Goal: Information Seeking & Learning: Learn about a topic

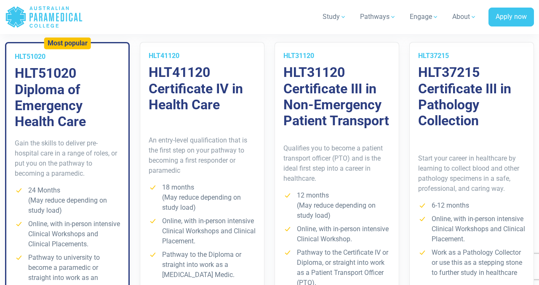
click at [469, 87] on h3 "HLT37215 Certificate III in Pathology Collection" at bounding box center [471, 96] width 107 height 65
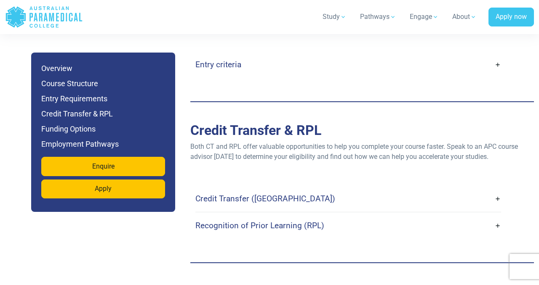
scroll to position [2446, 0]
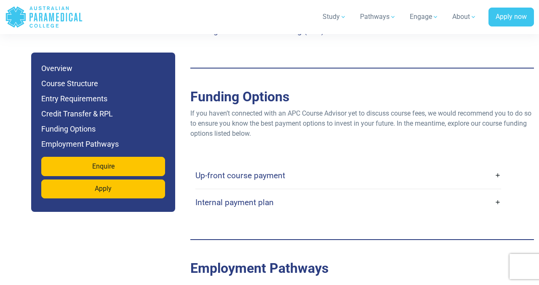
click at [368, 193] on link "Internal payment plan" at bounding box center [348, 203] width 306 height 20
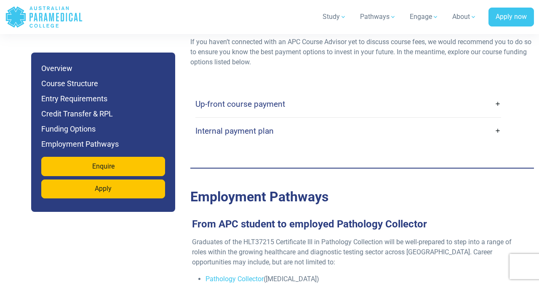
scroll to position [2520, 0]
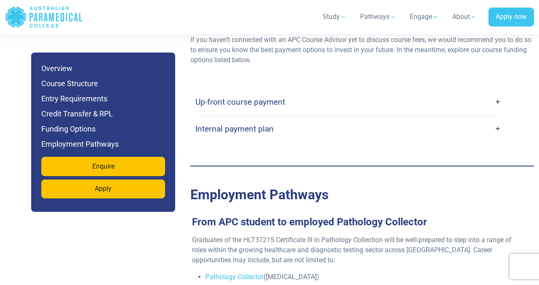
click at [406, 119] on link "Internal payment plan" at bounding box center [348, 129] width 306 height 20
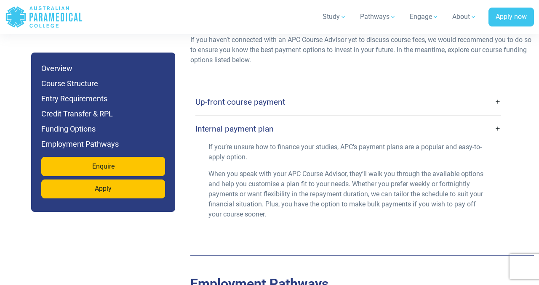
click at [406, 119] on link "Internal payment plan" at bounding box center [348, 129] width 306 height 20
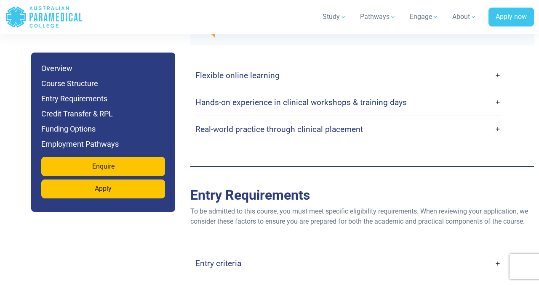
scroll to position [1987, 0]
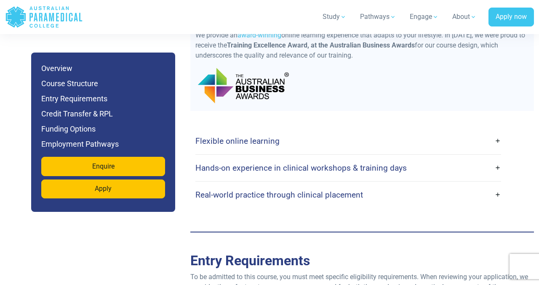
click at [392, 185] on link "Real-world practice through clinical placement" at bounding box center [348, 195] width 306 height 20
click at [401, 163] on h4 "Hands-on experience in clinical workshops & training days" at bounding box center [300, 168] width 211 height 10
click at [500, 185] on link "Real-world practice through clinical placement" at bounding box center [348, 195] width 306 height 20
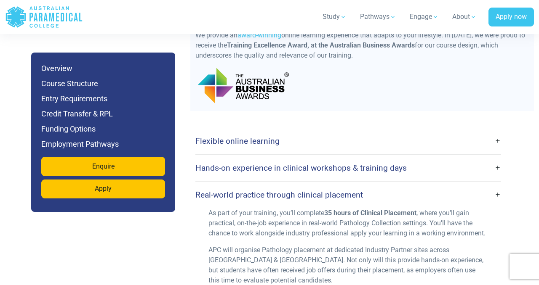
click at [497, 158] on link "Hands-on experience in clinical workshops & training days" at bounding box center [348, 168] width 306 height 20
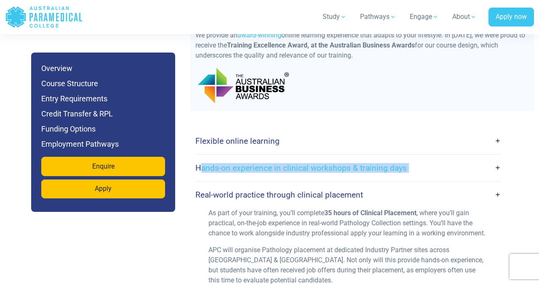
click at [497, 158] on link "Hands-on experience in clinical workshops & training days" at bounding box center [348, 168] width 306 height 20
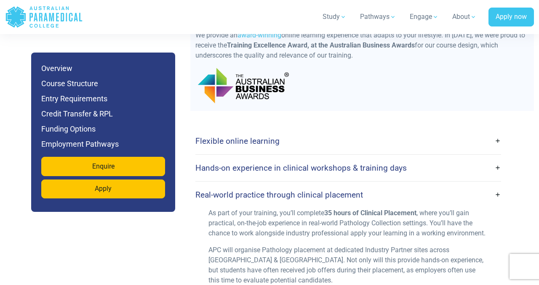
click at [438, 224] on div "As part of your training, you’ll complete 35 hours of Clinical Placement , wher…" at bounding box center [348, 250] width 290 height 84
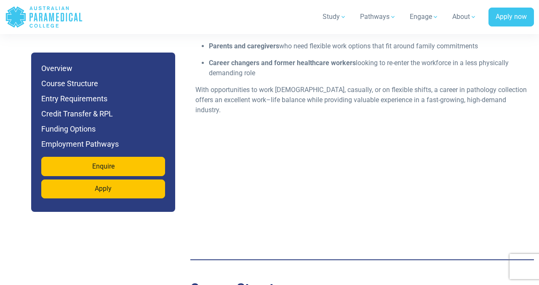
scroll to position [1225, 0]
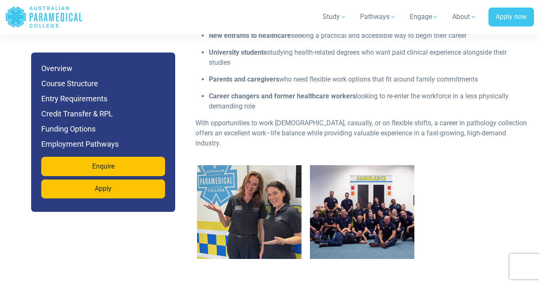
click at [259, 177] on img "1 / 2" at bounding box center [249, 212] width 104 height 94
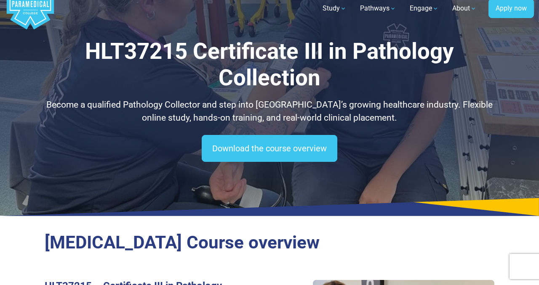
scroll to position [0, 0]
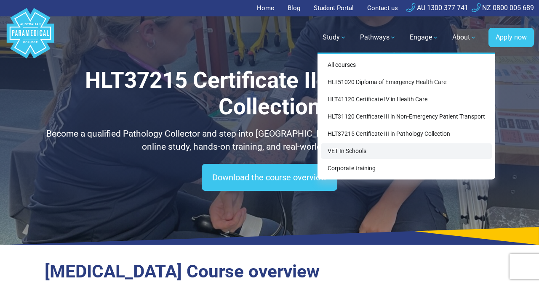
click at [376, 150] on link "VET In Schools" at bounding box center [406, 152] width 171 height 16
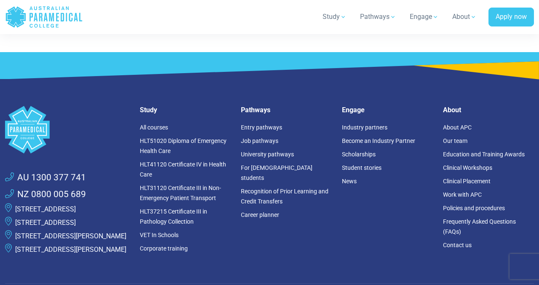
scroll to position [1751, 0]
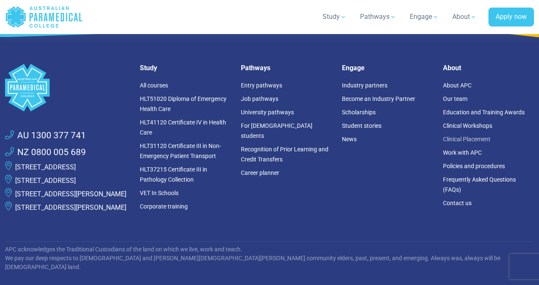
click at [480, 136] on link "Clinical Placement" at bounding box center [467, 139] width 48 height 7
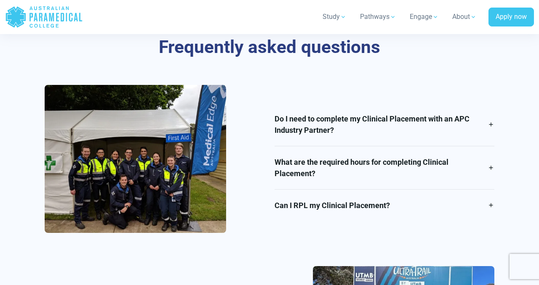
scroll to position [1424, 0]
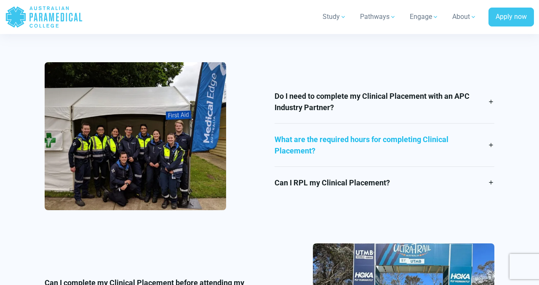
click at [309, 134] on link "What are the required hours for completing Clinical Placement?" at bounding box center [385, 145] width 220 height 43
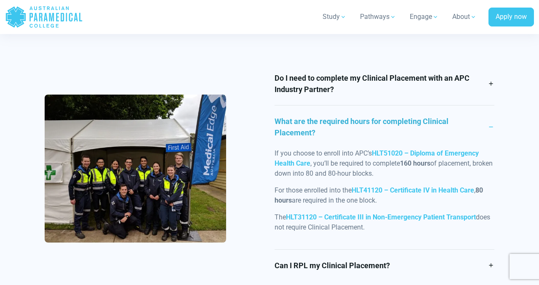
click at [299, 118] on link "What are the required hours for completing Clinical Placement?" at bounding box center [385, 127] width 220 height 43
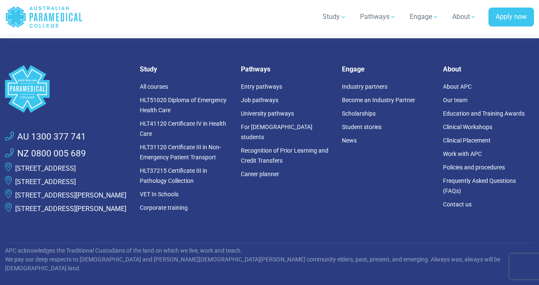
scroll to position [2280, 0]
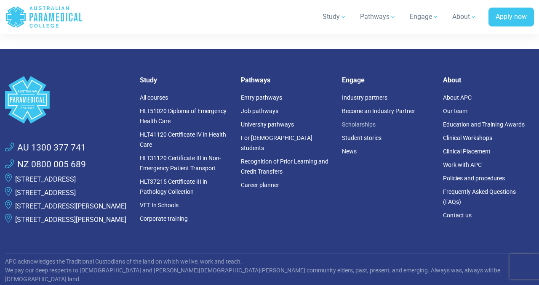
click at [355, 121] on link "Scholarships" at bounding box center [359, 124] width 34 height 7
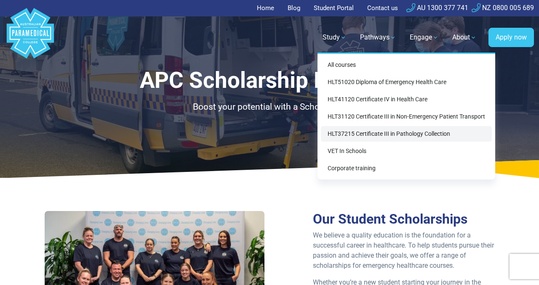
click at [361, 133] on link "HLT37215 Certificate III in Pathology Collection" at bounding box center [406, 134] width 171 height 16
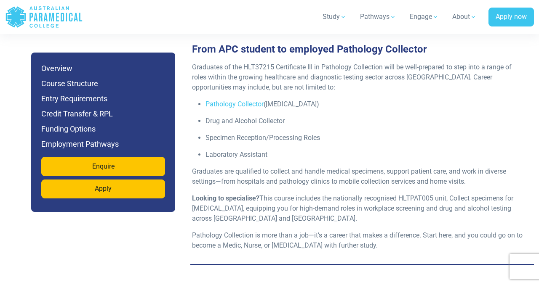
scroll to position [2697, 0]
